Goal: Check status: Check status

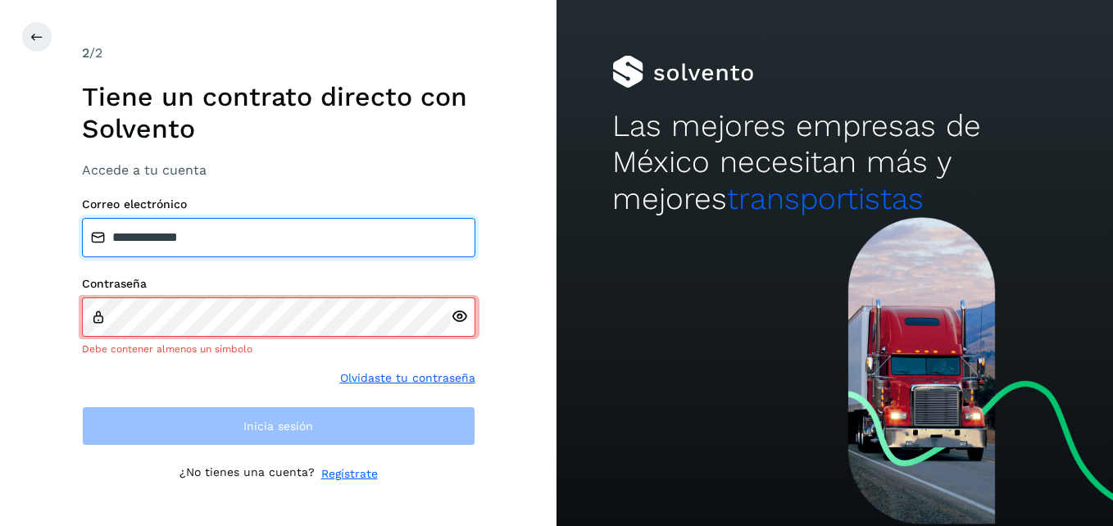
drag, startPoint x: 253, startPoint y: 252, endPoint x: 11, endPoint y: 269, distance: 241.7
click at [11, 269] on div "**********" at bounding box center [278, 263] width 557 height 526
type input "**********"
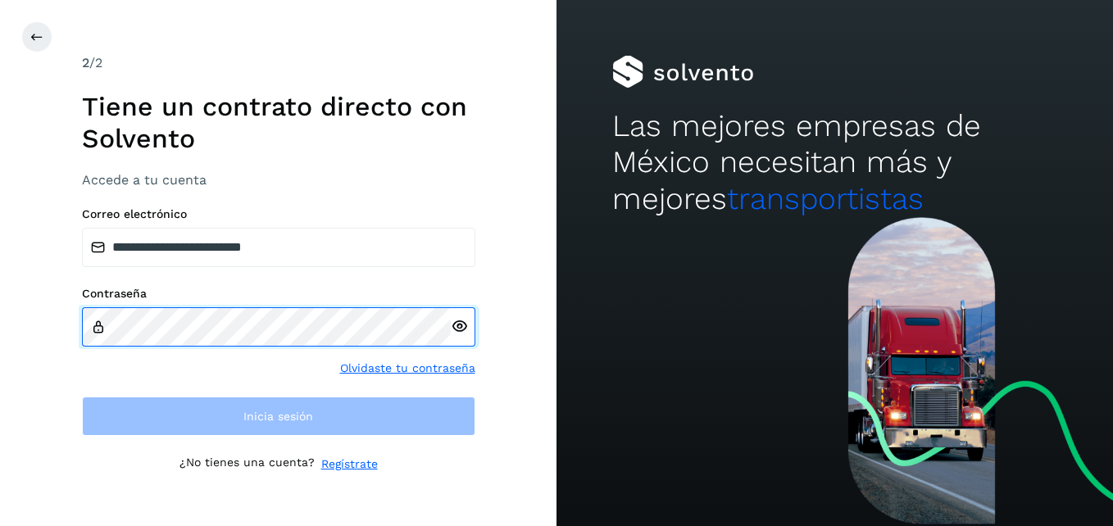
click at [0, 308] on html "**********" at bounding box center [556, 263] width 1113 height 526
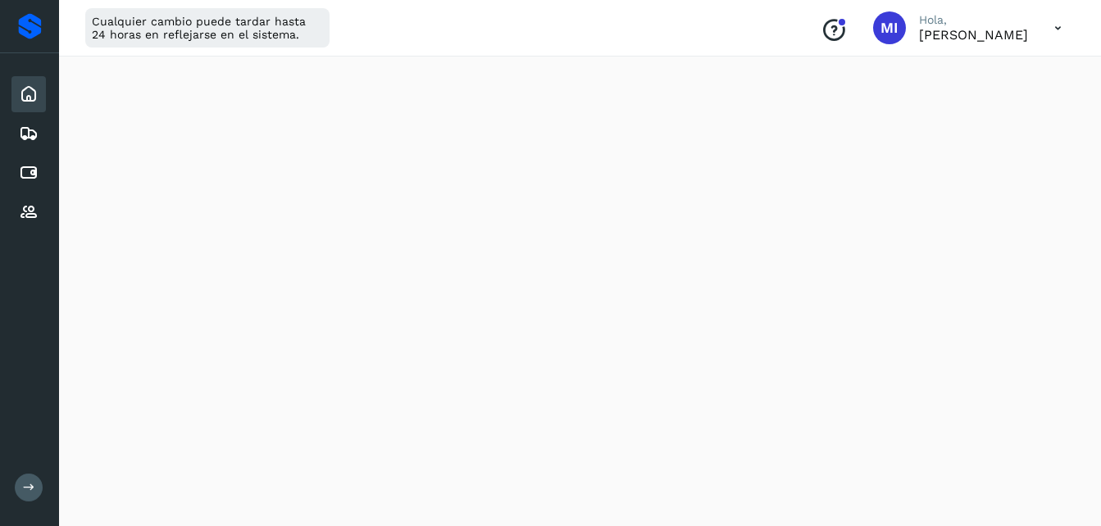
scroll to position [361, 0]
click at [34, 126] on icon at bounding box center [29, 134] width 20 height 20
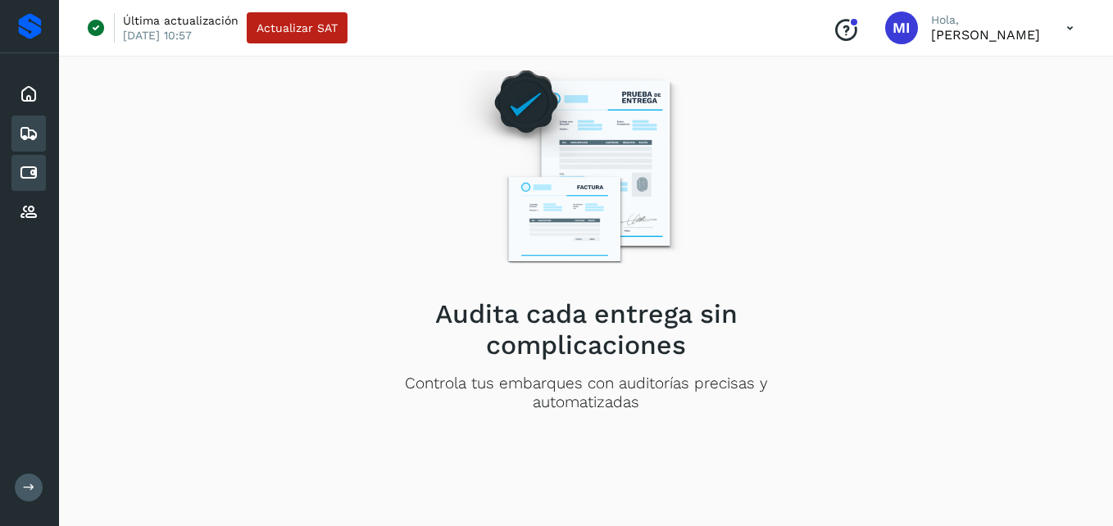
click at [30, 159] on div "Cuentas por pagar" at bounding box center [28, 173] width 34 height 36
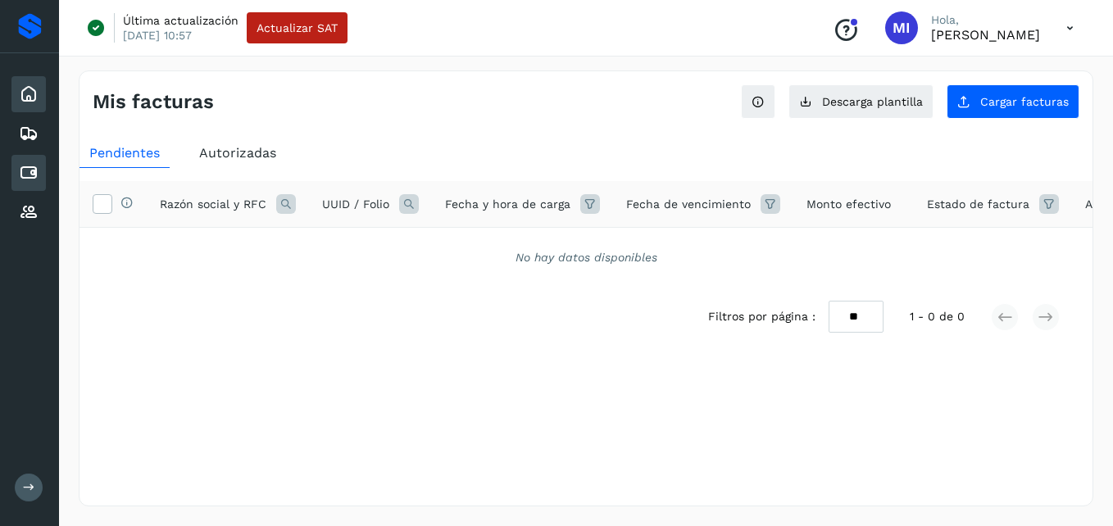
click at [20, 81] on div "Inicio" at bounding box center [28, 94] width 34 height 36
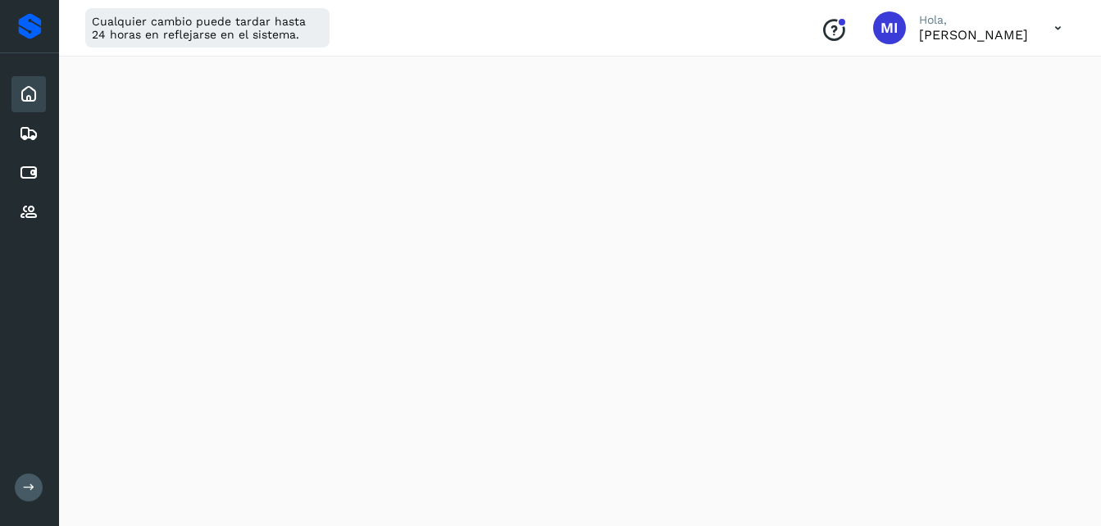
scroll to position [853, 0]
click at [39, 171] on div "Cuentas por pagar" at bounding box center [28, 173] width 34 height 36
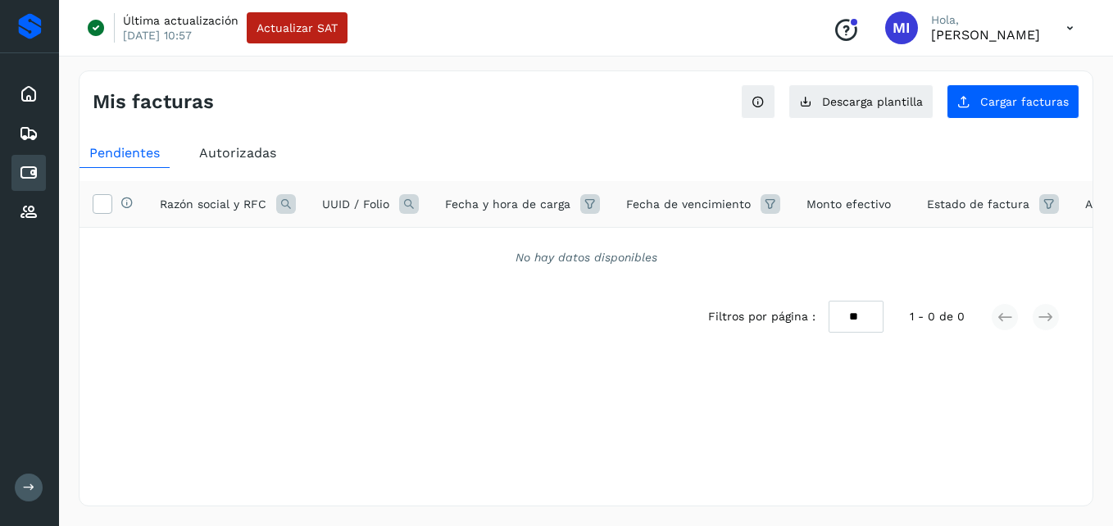
click at [255, 159] on span "Autorizadas" at bounding box center [237, 153] width 77 height 16
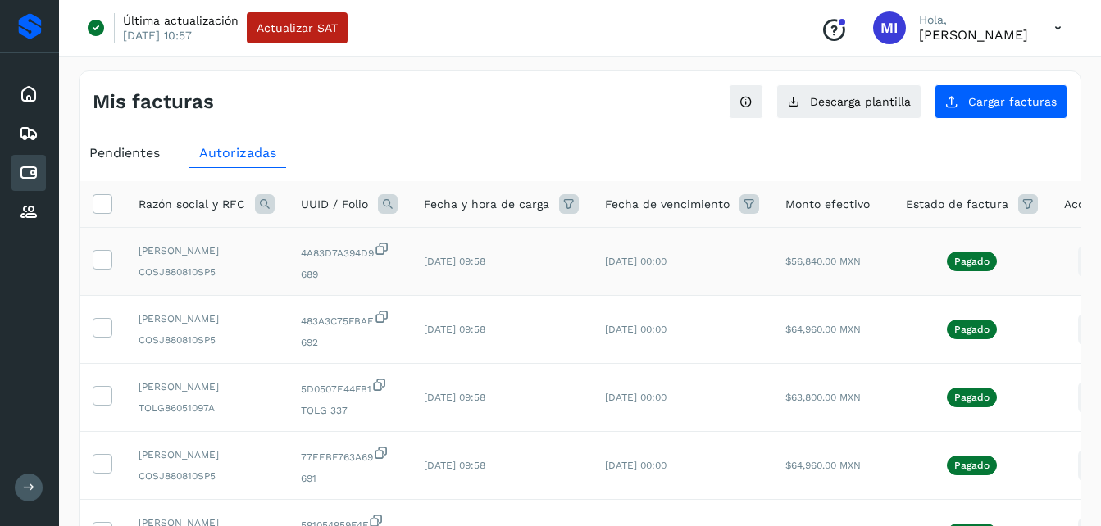
click at [1076, 263] on icon at bounding box center [1094, 262] width 39 height 39
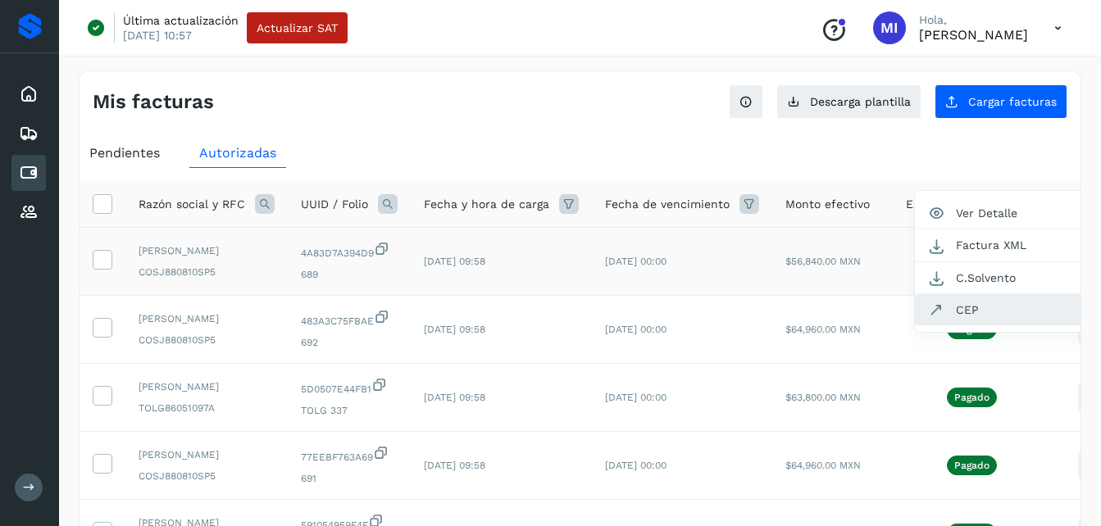
click at [1023, 318] on button "CEP" at bounding box center [1012, 309] width 195 height 31
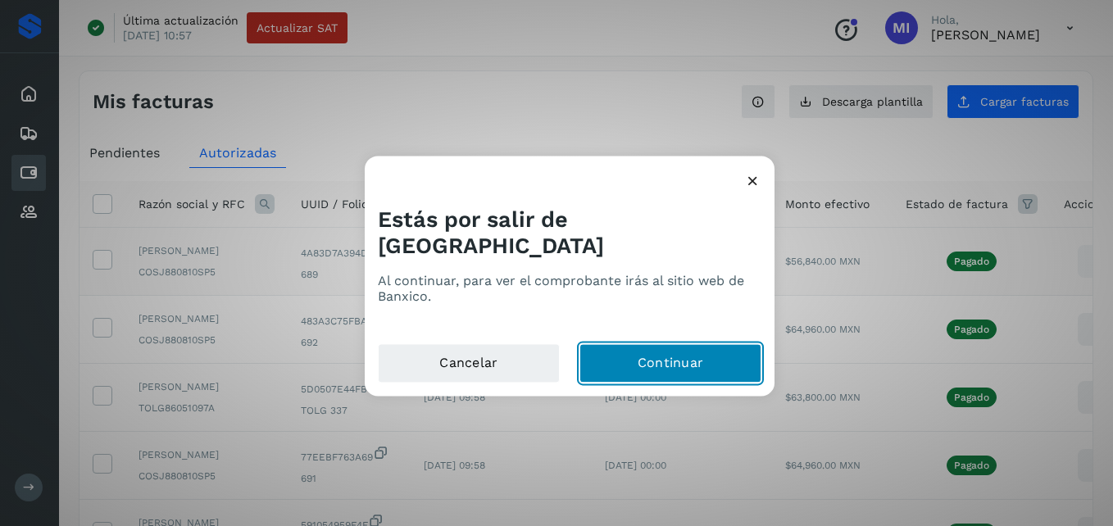
click at [680, 344] on button "Continuar" at bounding box center [671, 363] width 182 height 39
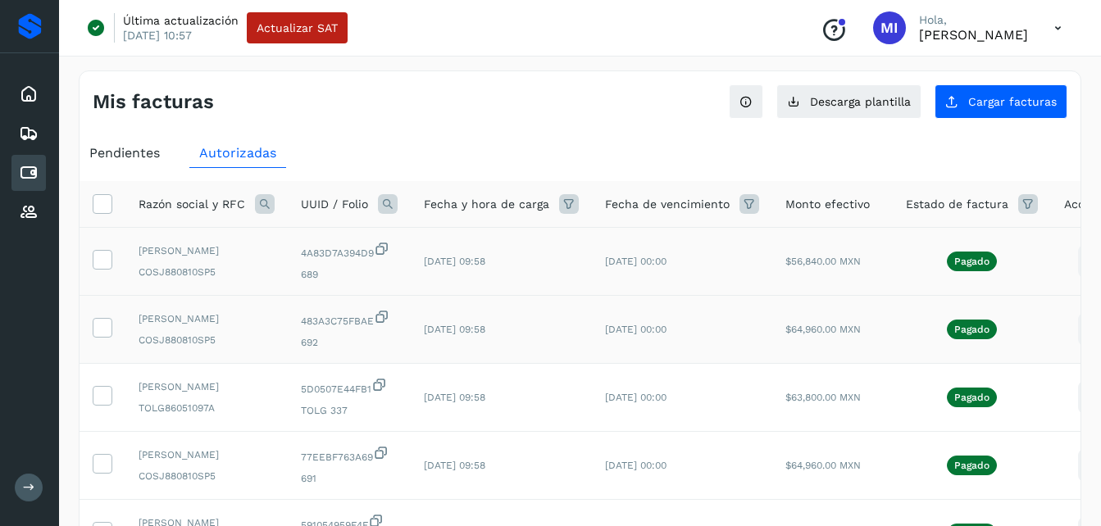
click at [1075, 344] on icon at bounding box center [1094, 330] width 39 height 39
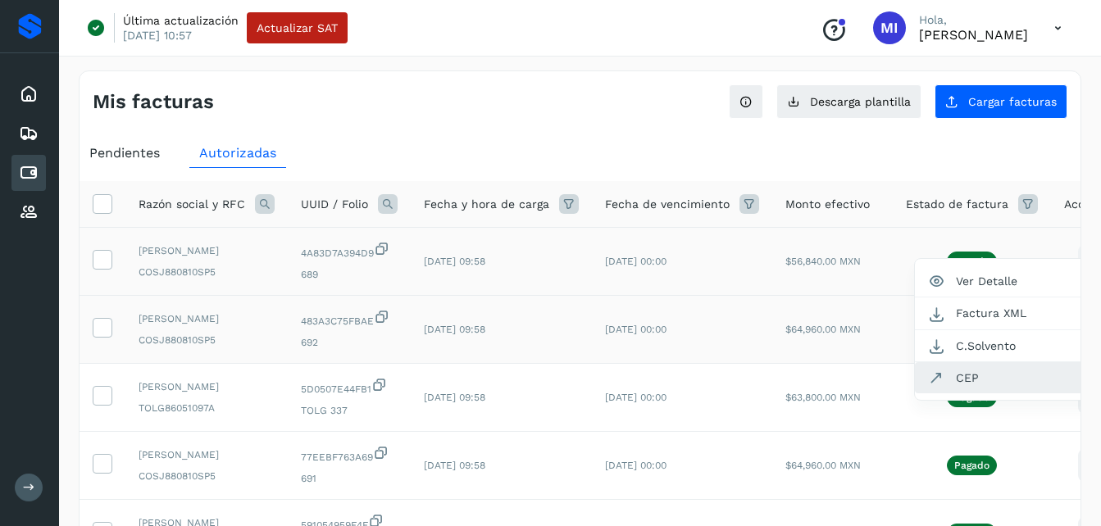
click at [1025, 388] on button "CEP" at bounding box center [1012, 377] width 195 height 31
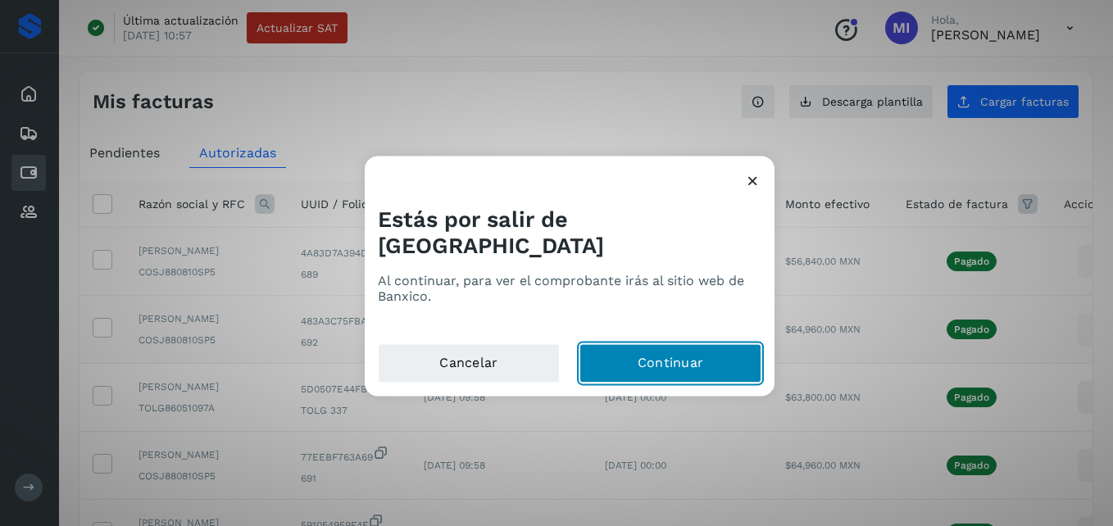
click at [717, 347] on button "Continuar" at bounding box center [671, 363] width 182 height 39
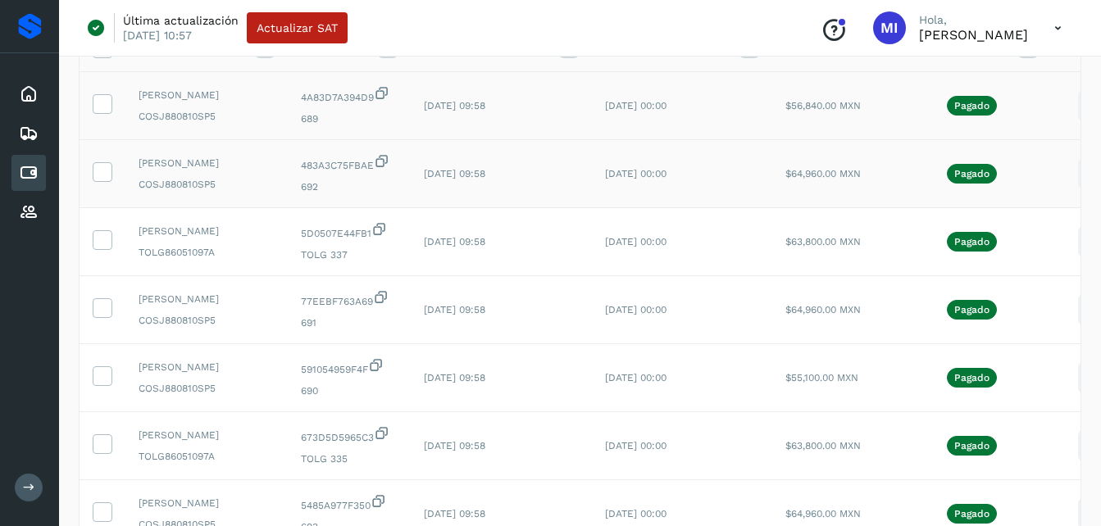
scroll to position [163, 0]
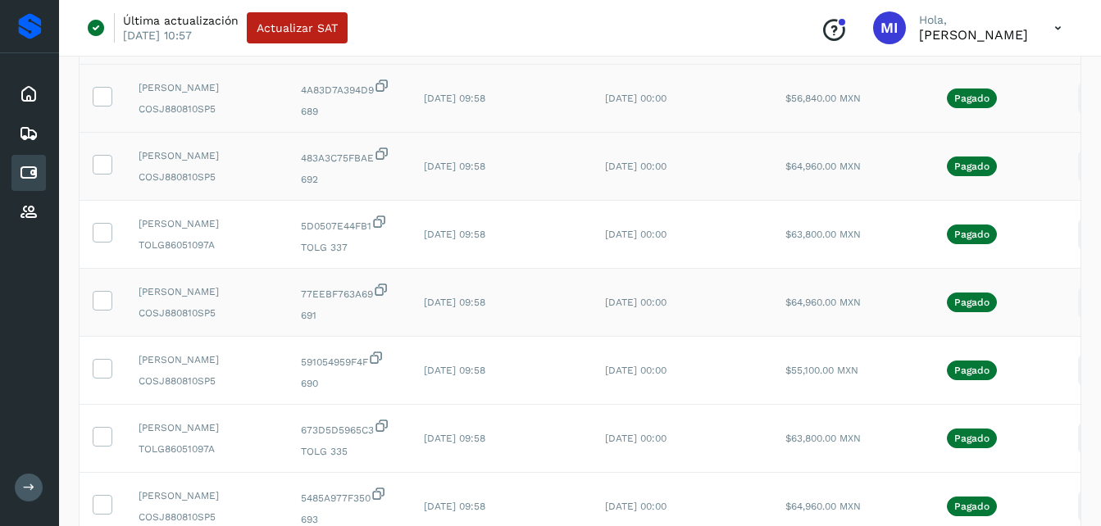
click at [1075, 322] on icon at bounding box center [1094, 303] width 39 height 39
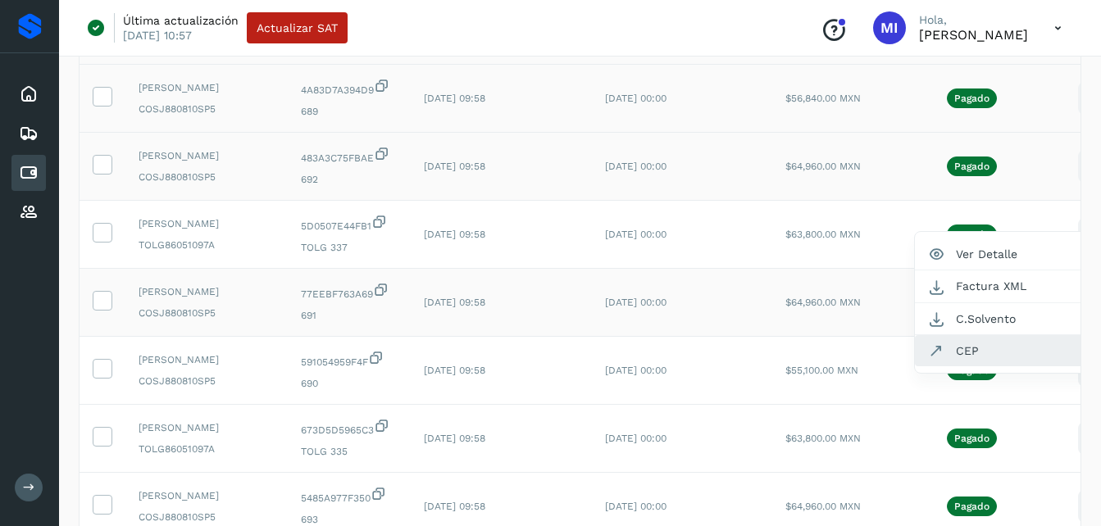
click at [1026, 367] on button "CEP" at bounding box center [1012, 350] width 195 height 31
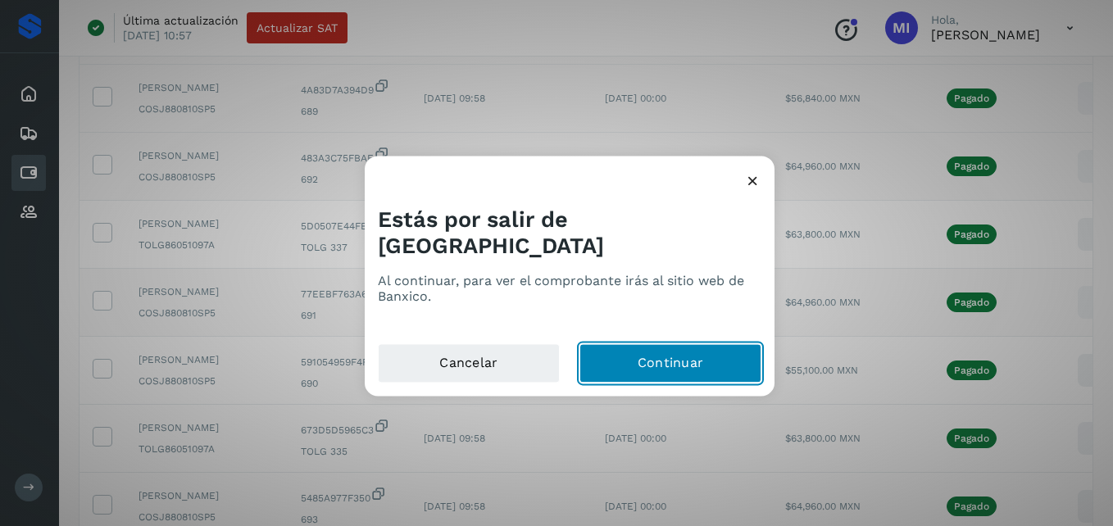
click at [700, 354] on button "Continuar" at bounding box center [671, 363] width 182 height 39
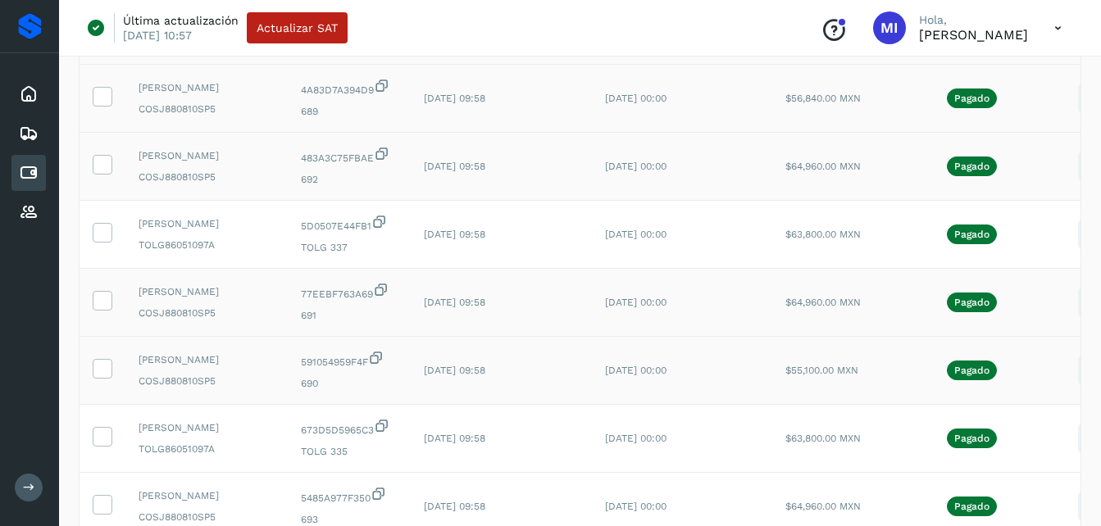
click at [1075, 390] on icon at bounding box center [1094, 371] width 39 height 39
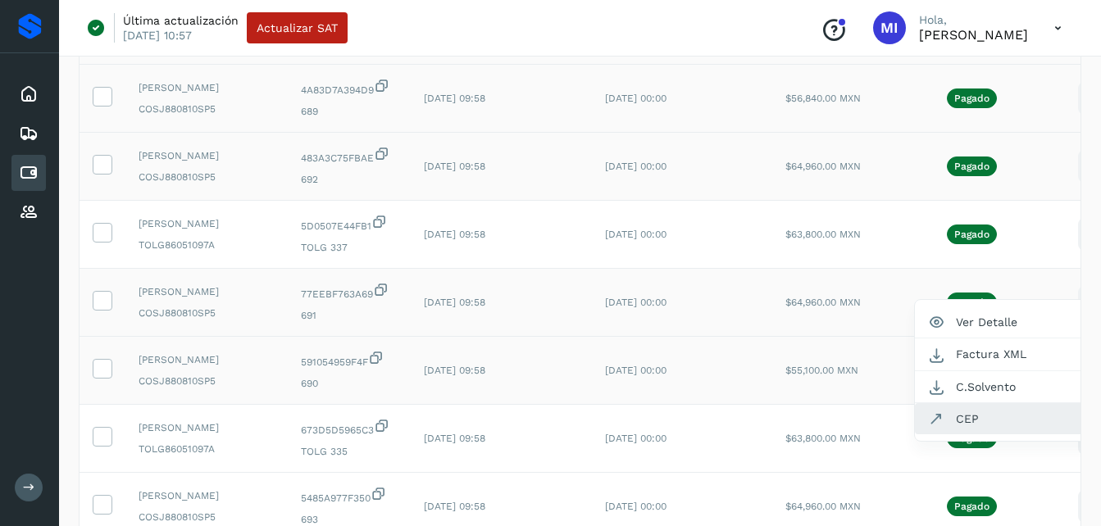
click at [978, 435] on button "CEP" at bounding box center [1012, 418] width 195 height 31
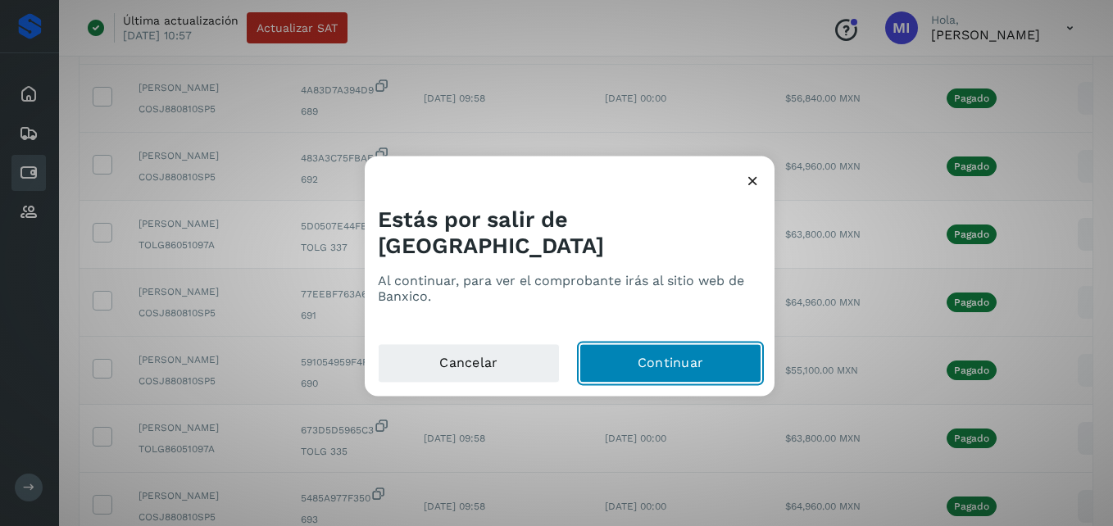
click at [677, 352] on button "Continuar" at bounding box center [671, 363] width 182 height 39
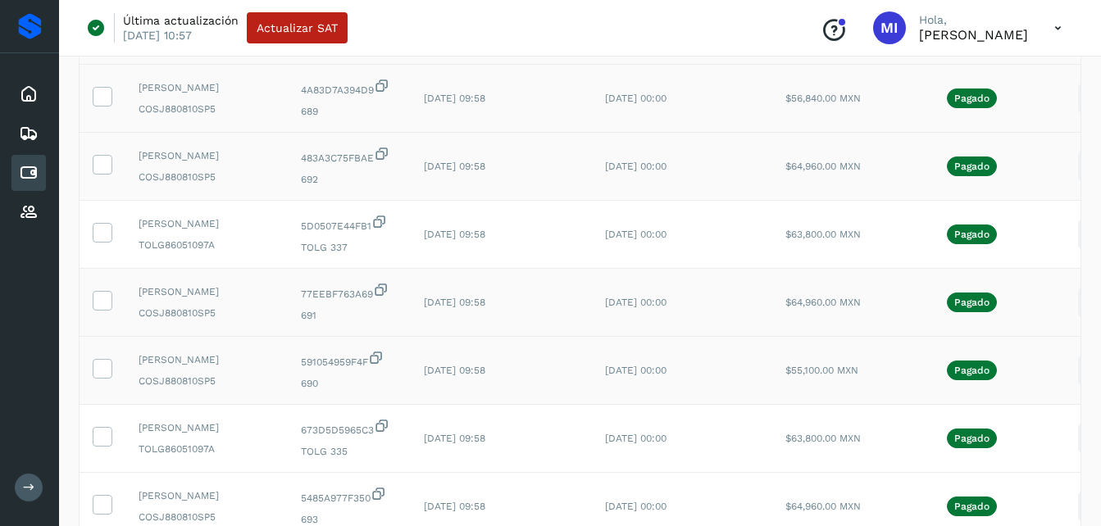
click at [1080, 390] on icon at bounding box center [1094, 371] width 39 height 39
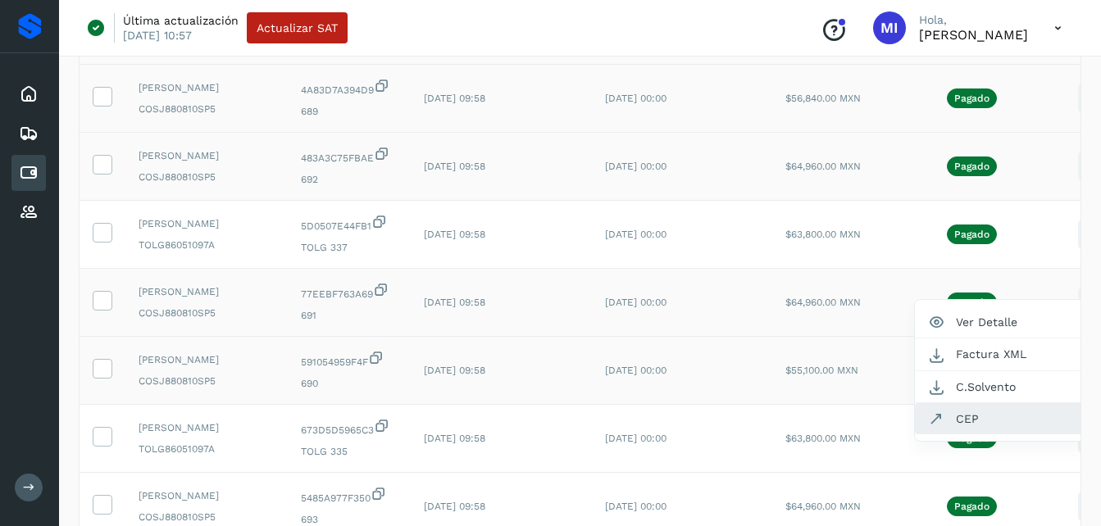
click at [982, 435] on button "CEP" at bounding box center [1012, 418] width 195 height 31
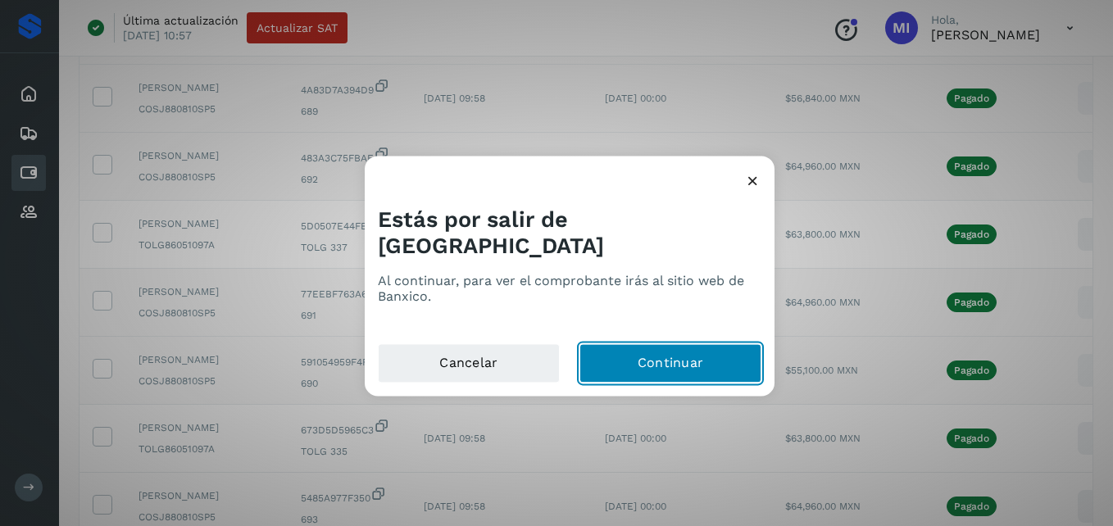
click at [713, 344] on button "Continuar" at bounding box center [671, 363] width 182 height 39
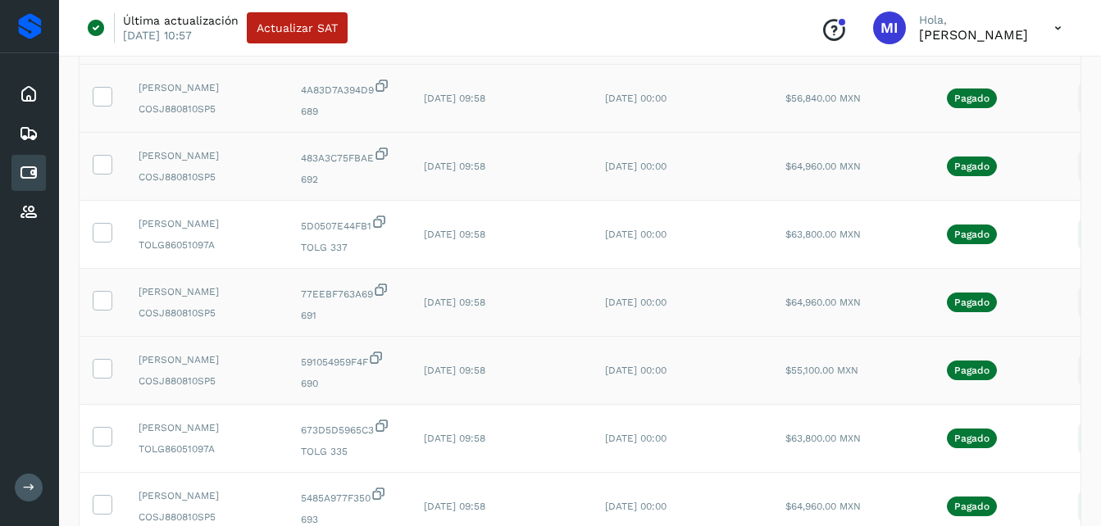
click at [670, 405] on td "[DATE] 00:00" at bounding box center [682, 371] width 180 height 68
drag, startPoint x: 670, startPoint y: 445, endPoint x: 635, endPoint y: 446, distance: 35.3
click at [635, 405] on td "[DATE] 00:00" at bounding box center [682, 371] width 180 height 68
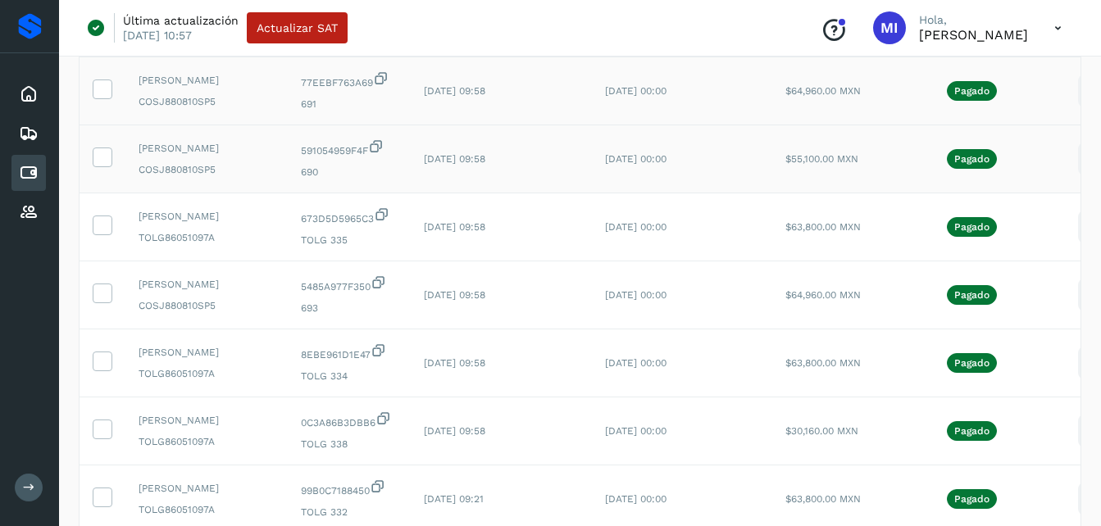
scroll to position [426, 0]
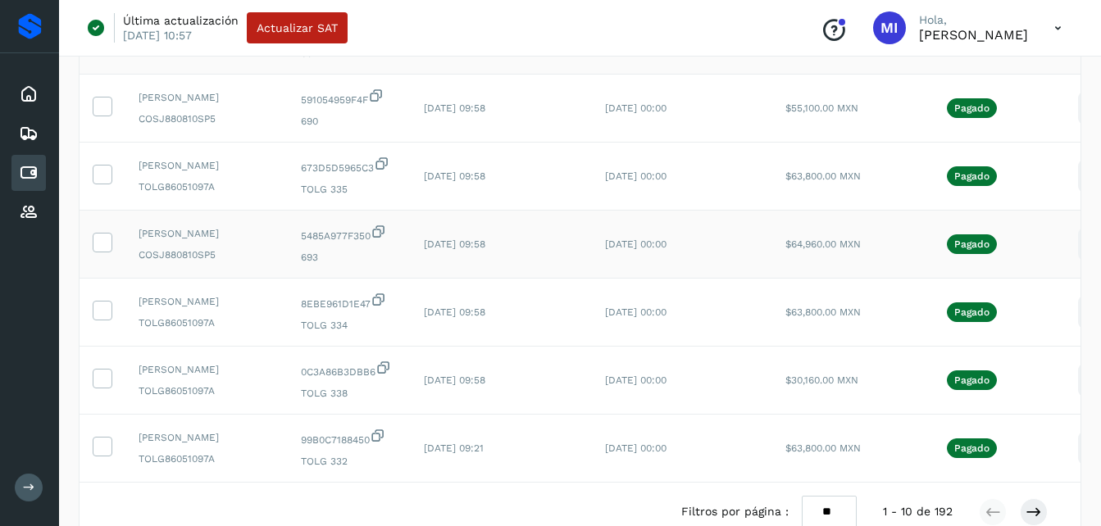
click at [1075, 264] on icon at bounding box center [1094, 244] width 39 height 39
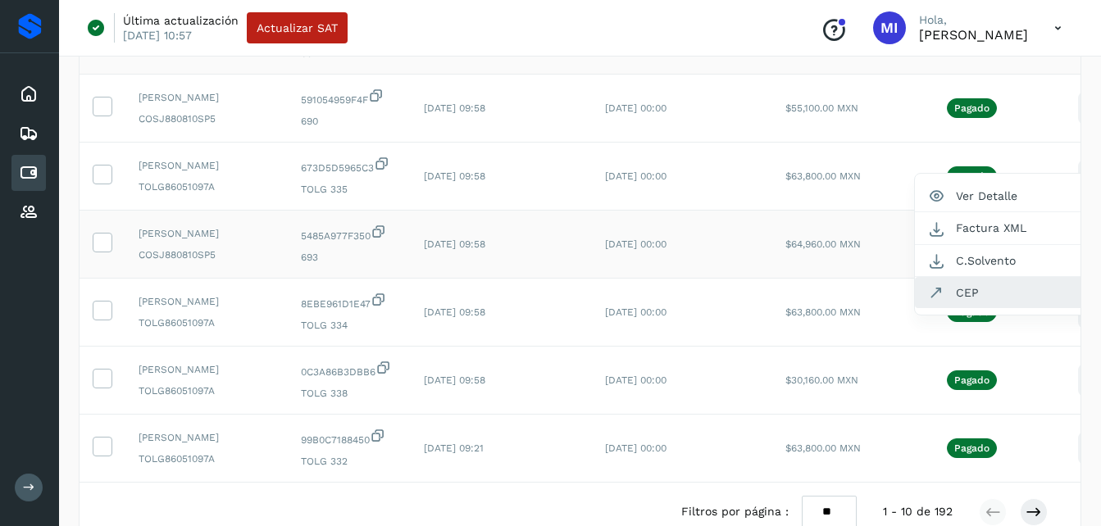
click at [986, 308] on button "CEP" at bounding box center [1012, 292] width 195 height 31
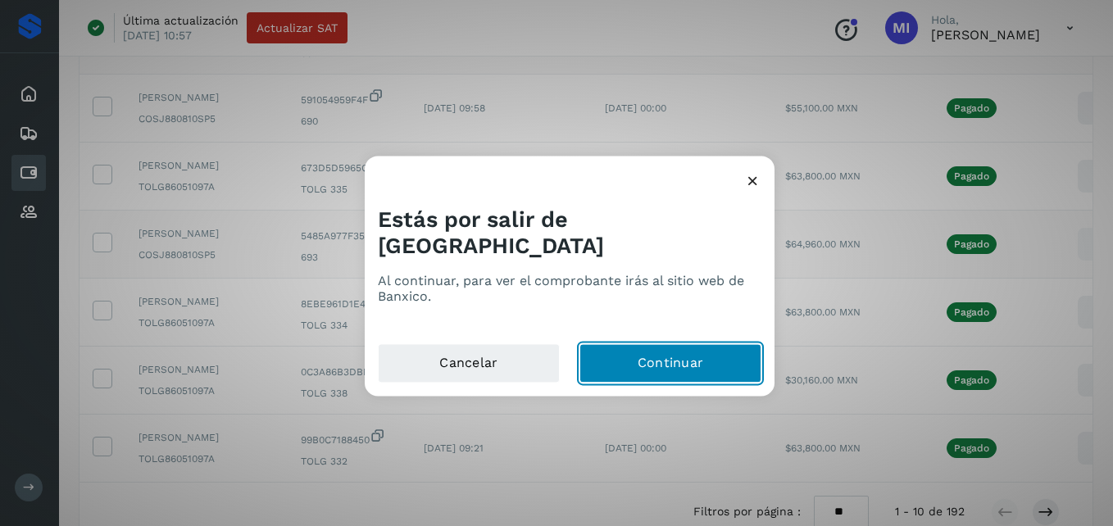
click at [718, 344] on button "Continuar" at bounding box center [671, 363] width 182 height 39
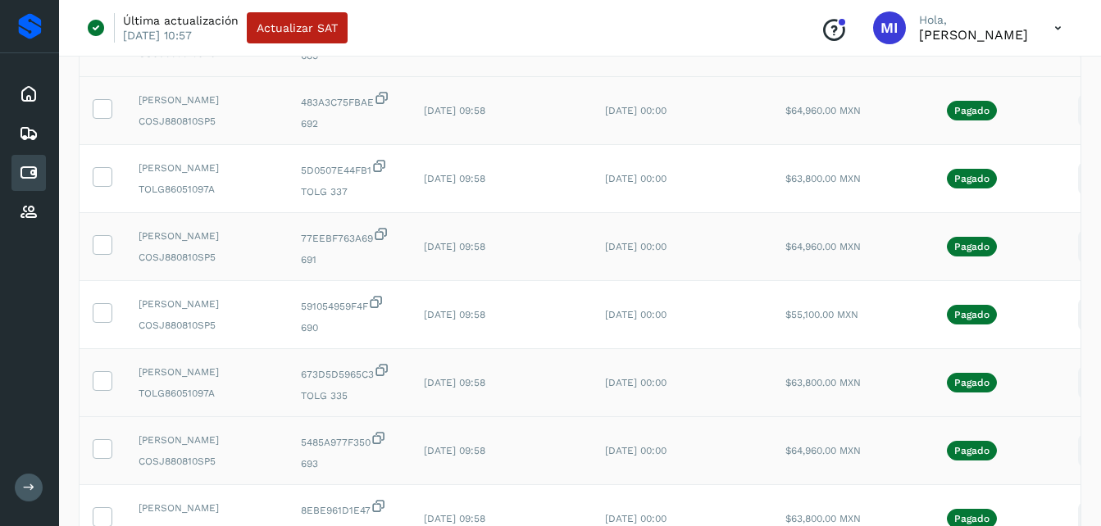
scroll to position [98, 0]
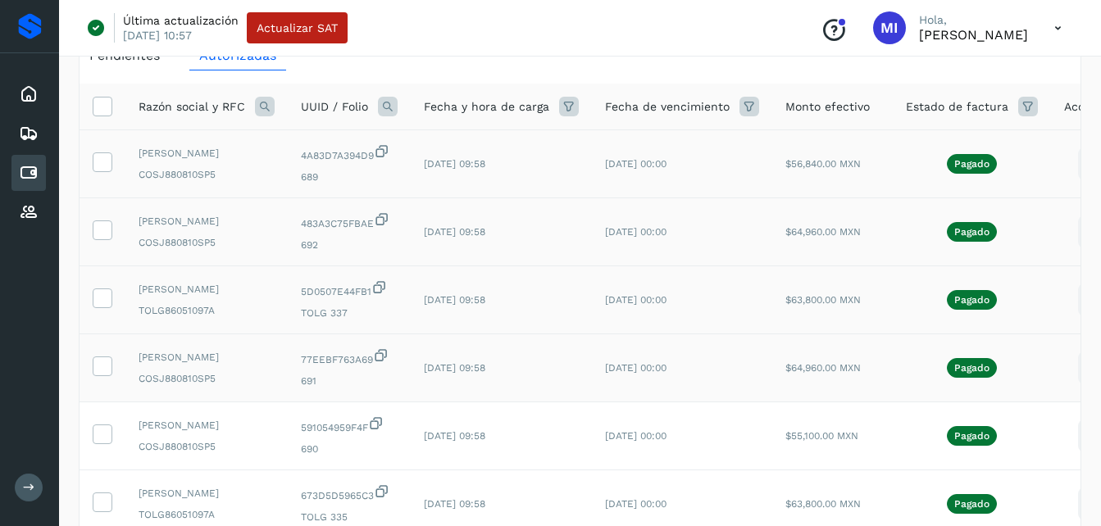
click at [1075, 320] on icon at bounding box center [1094, 300] width 39 height 39
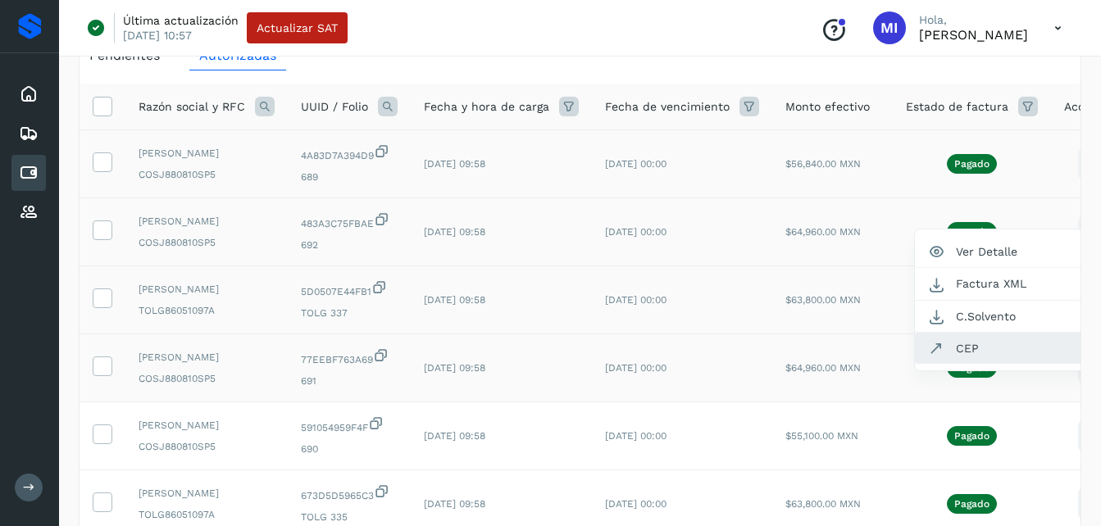
click at [1000, 364] on button "CEP" at bounding box center [1012, 348] width 195 height 31
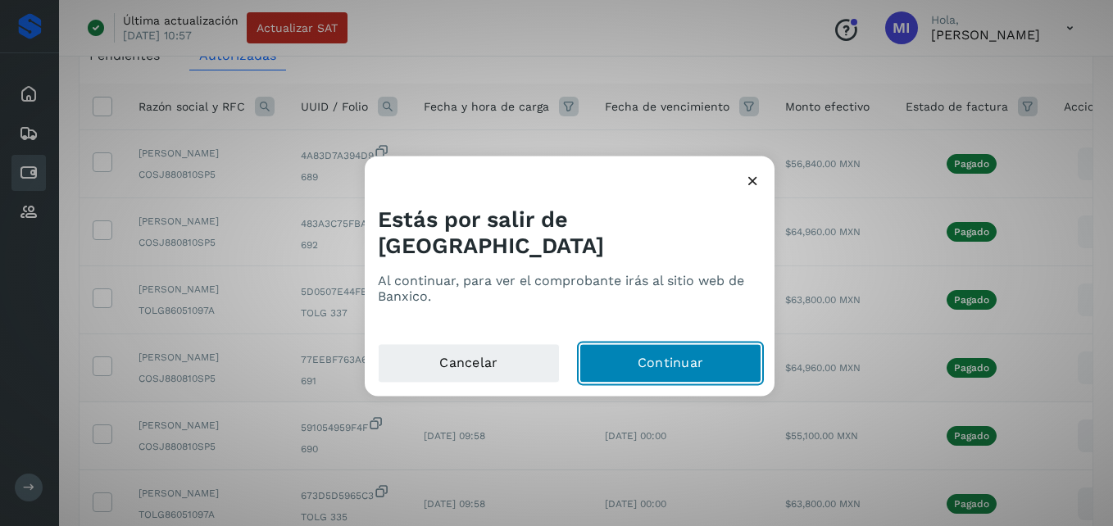
click at [703, 344] on button "Continuar" at bounding box center [671, 363] width 182 height 39
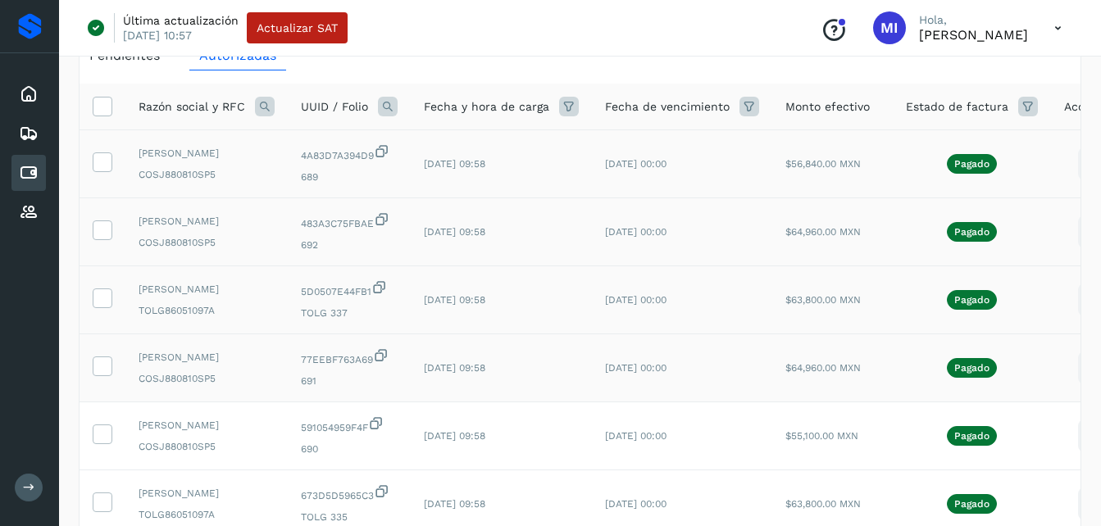
click at [659, 374] on span "[DATE] 00:00" at bounding box center [635, 367] width 61 height 11
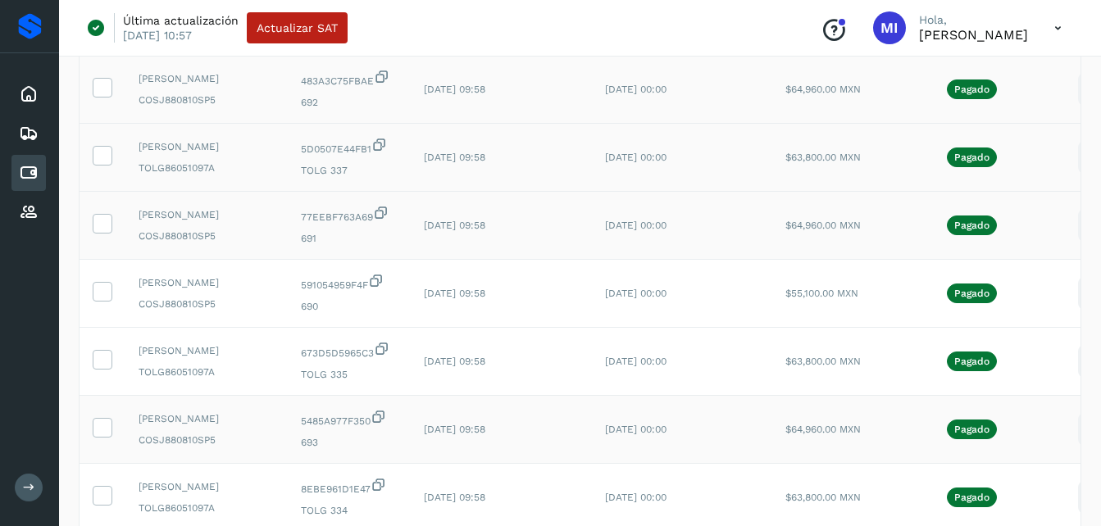
scroll to position [262, 0]
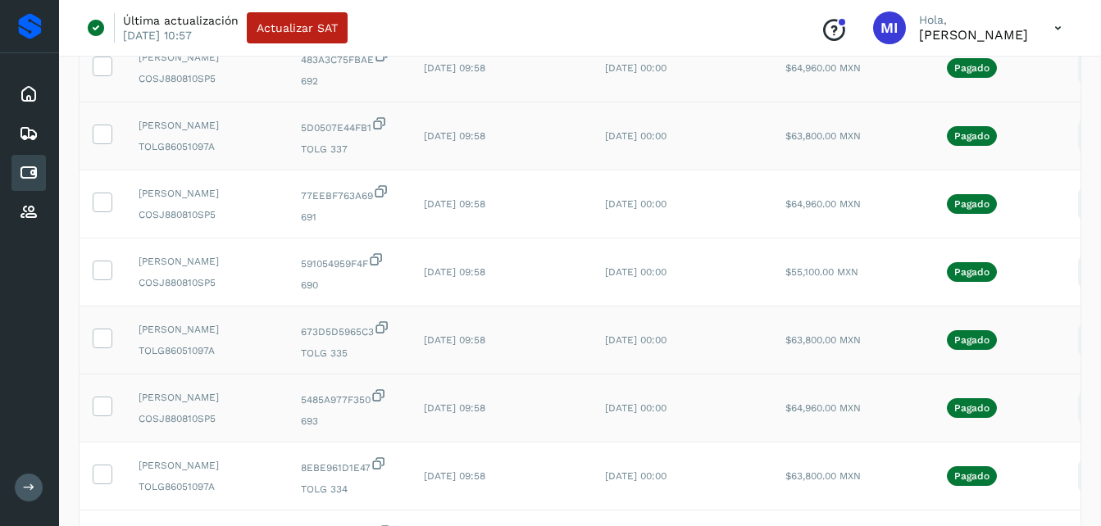
click at [1078, 360] on icon at bounding box center [1094, 340] width 39 height 39
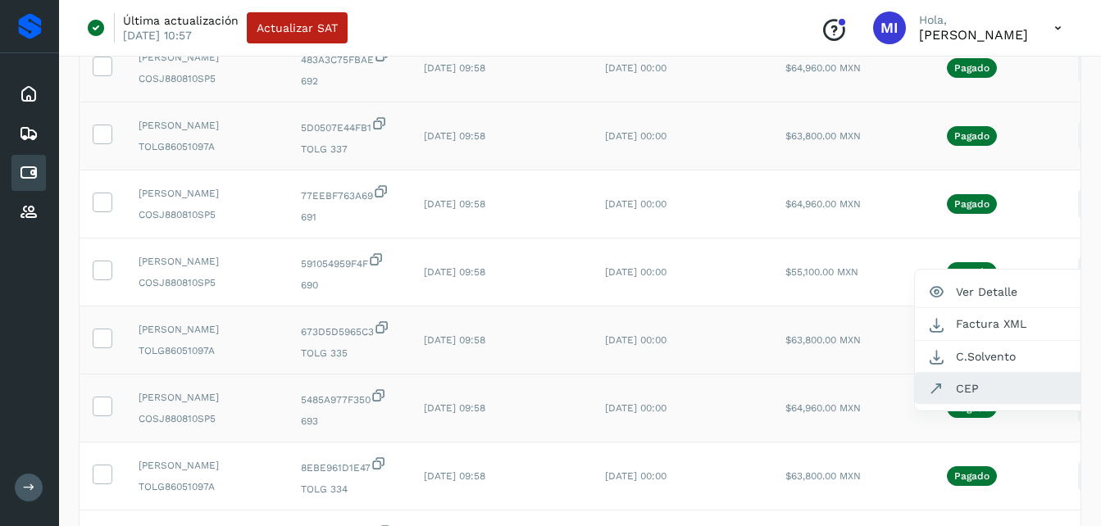
click at [989, 404] on button "CEP" at bounding box center [1012, 388] width 195 height 31
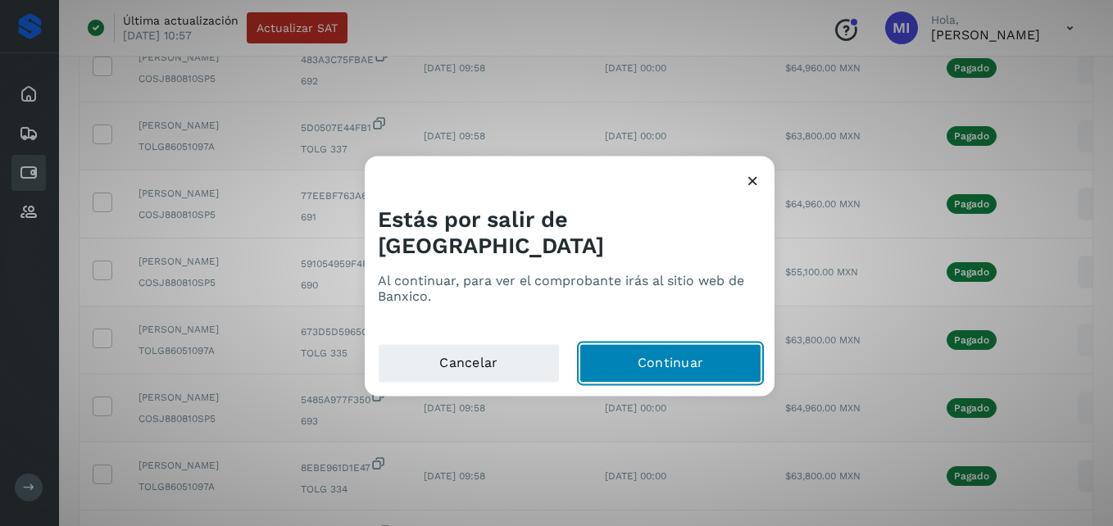
click at [680, 344] on button "Continuar" at bounding box center [671, 363] width 182 height 39
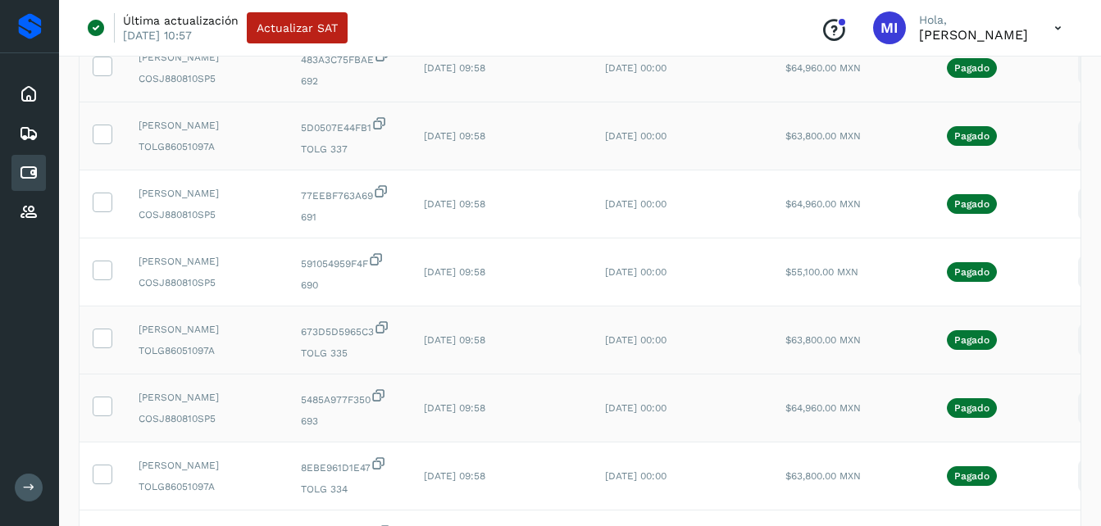
click at [709, 375] on td "[DATE] 00:00" at bounding box center [682, 341] width 180 height 68
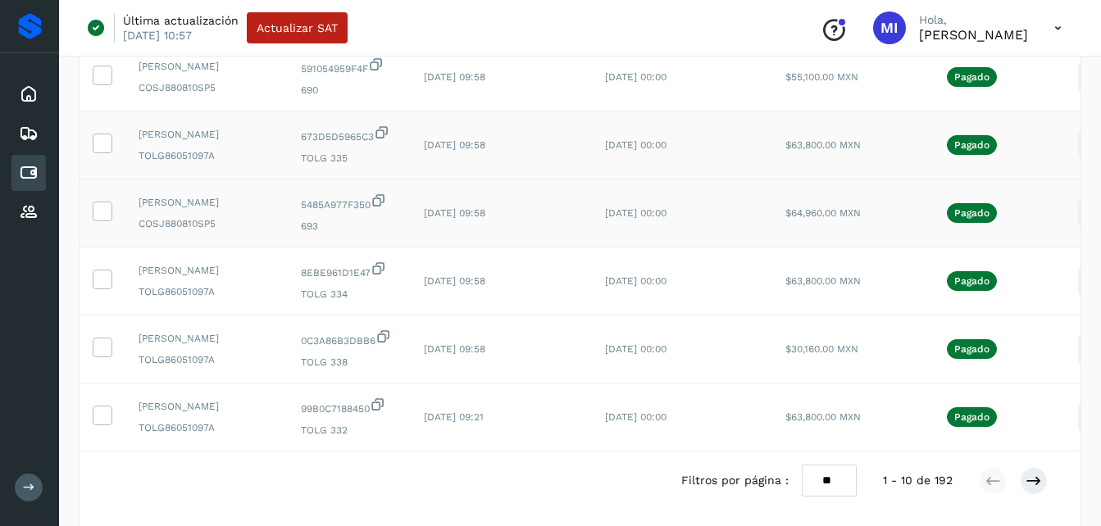
scroll to position [458, 0]
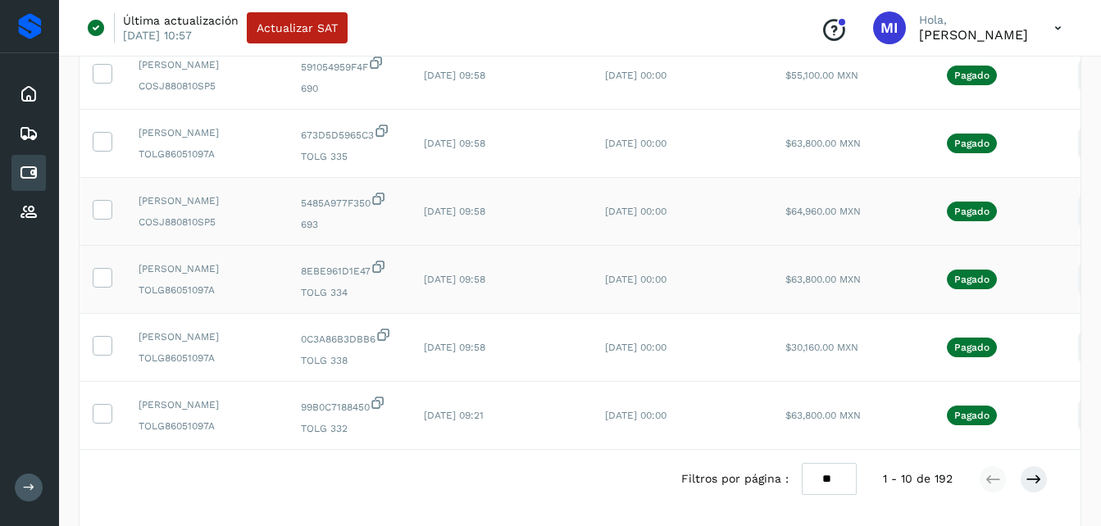
click at [1075, 299] on icon at bounding box center [1094, 280] width 39 height 39
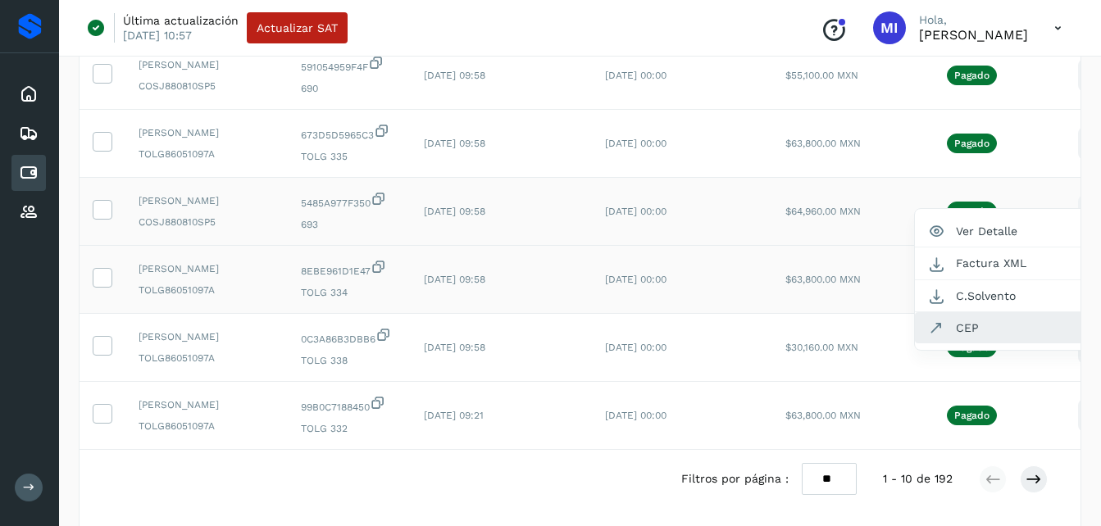
click at [1015, 344] on button "CEP" at bounding box center [1012, 327] width 195 height 31
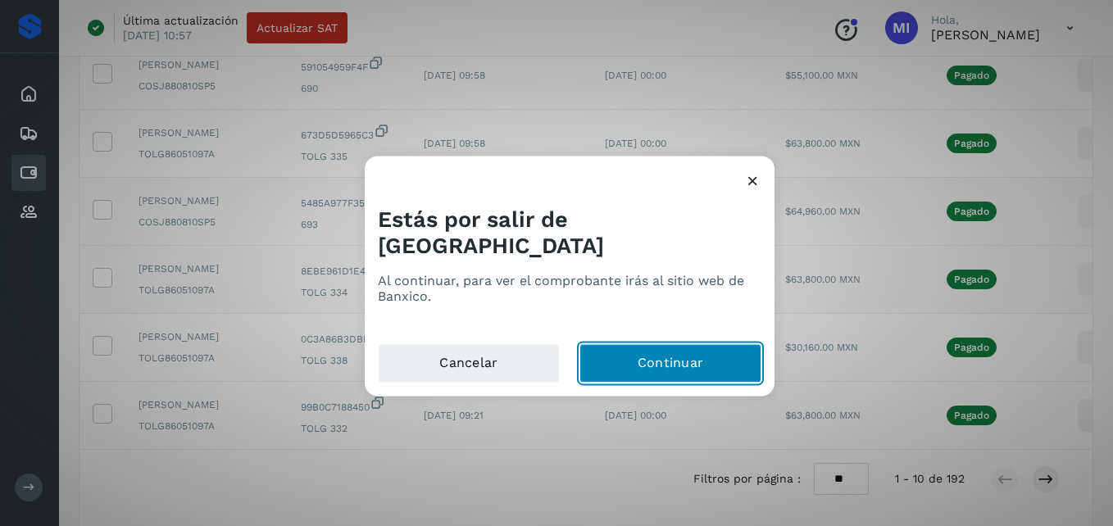
click at [686, 344] on button "Continuar" at bounding box center [671, 363] width 182 height 39
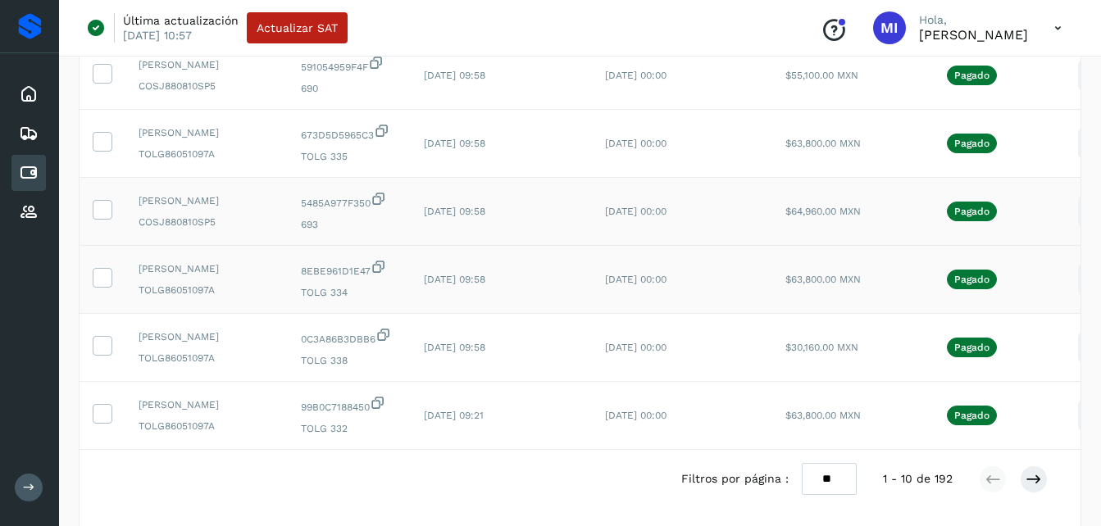
click at [537, 314] on td "[DATE] 09:58" at bounding box center [501, 280] width 181 height 68
click at [1075, 367] on icon at bounding box center [1094, 348] width 39 height 39
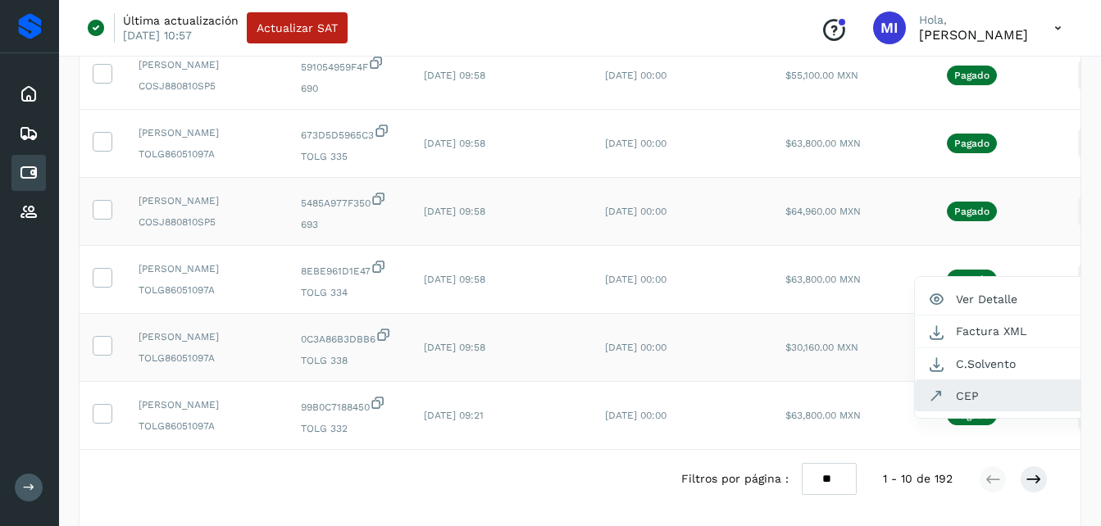
click at [972, 412] on button "CEP" at bounding box center [1012, 395] width 195 height 31
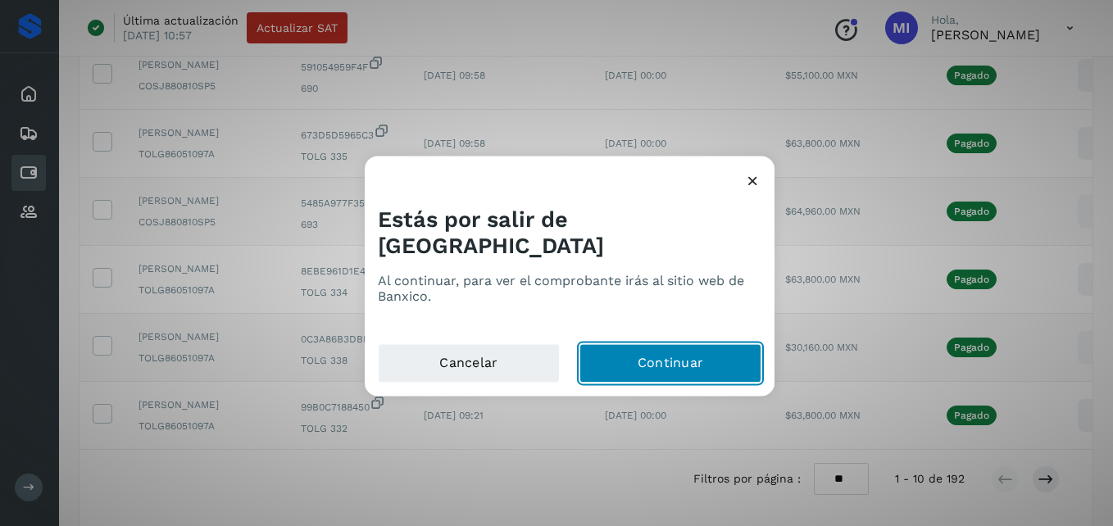
click at [731, 344] on button "Continuar" at bounding box center [671, 363] width 182 height 39
